Goal: Task Accomplishment & Management: Manage account settings

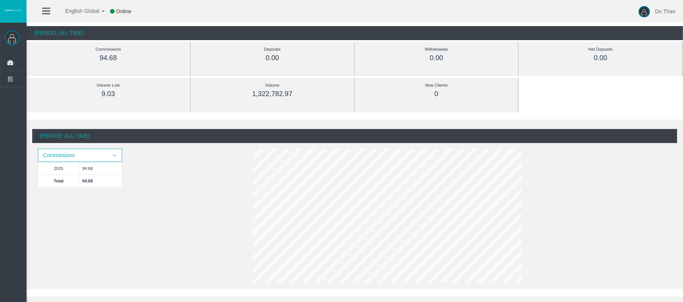
scroll to position [50, 0]
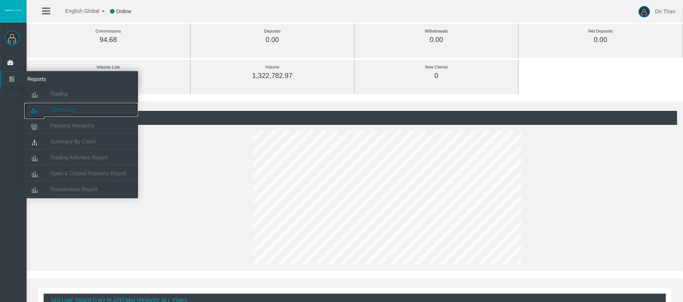
click at [81, 111] on link "Clients List" at bounding box center [81, 110] width 114 height 14
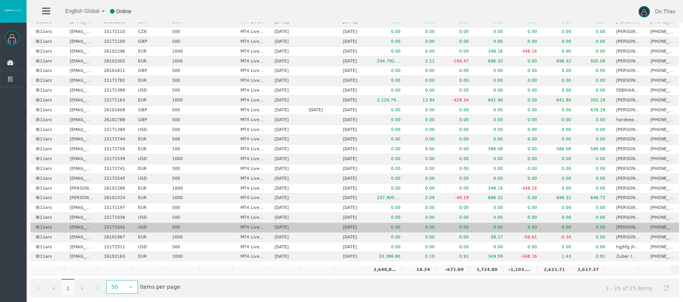
scroll to position [92, 0]
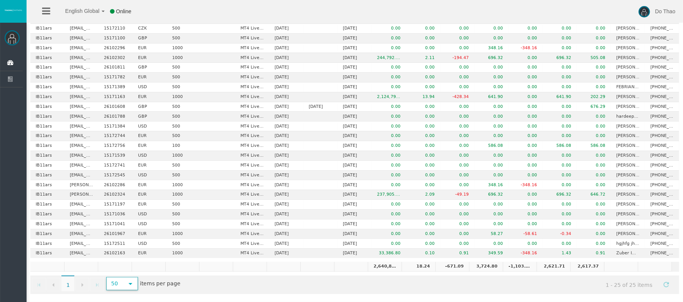
drag, startPoint x: 119, startPoint y: 277, endPoint x: 129, endPoint y: 284, distance: 11.8
click at [119, 278] on span "50 select [CREDIT_CARD_NUMBER]" at bounding box center [121, 283] width 31 height 13
click at [132, 268] on li "1000" at bounding box center [123, 274] width 30 height 12
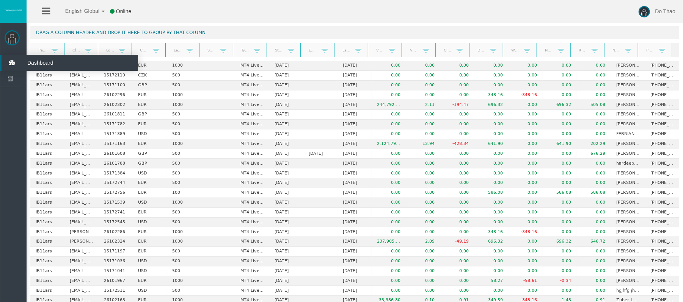
scroll to position [0, 0]
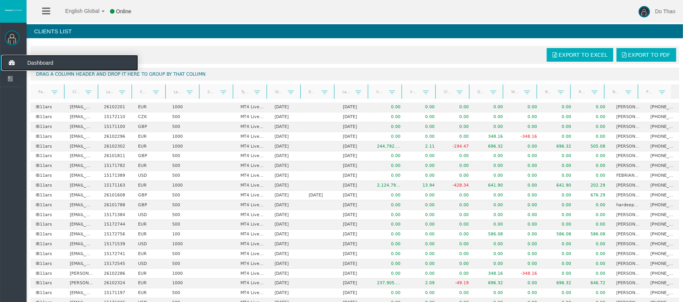
click at [10, 67] on icon at bounding box center [12, 63] width 20 height 16
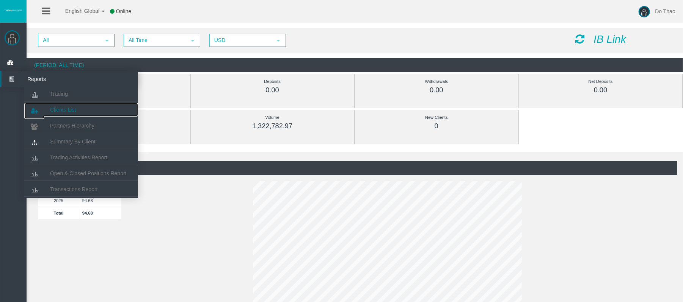
click at [58, 104] on link "Clients List" at bounding box center [81, 110] width 114 height 14
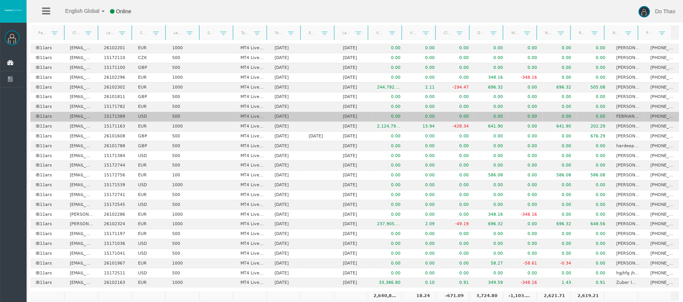
scroll to position [41, 0]
